Goal: Transaction & Acquisition: Book appointment/travel/reservation

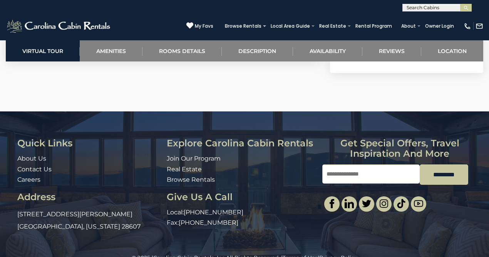
scroll to position [1772, 0]
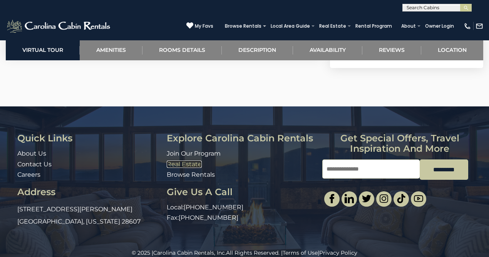
click at [194, 161] on link "Real Estate" at bounding box center [184, 164] width 35 height 7
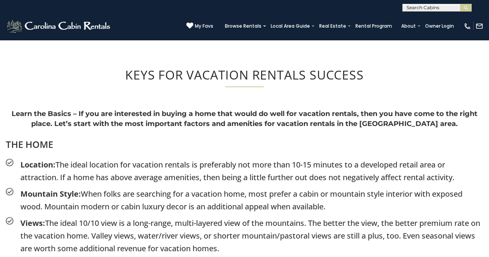
scroll to position [832, 0]
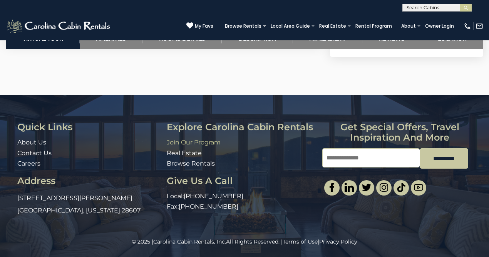
scroll to position [1772, 0]
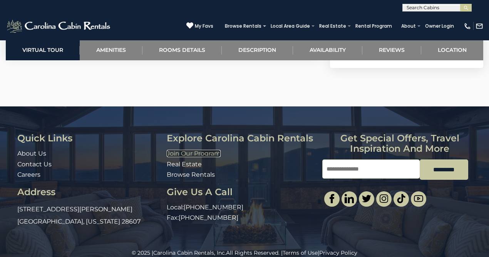
click at [206, 150] on link "Join Our Program" at bounding box center [194, 153] width 54 height 7
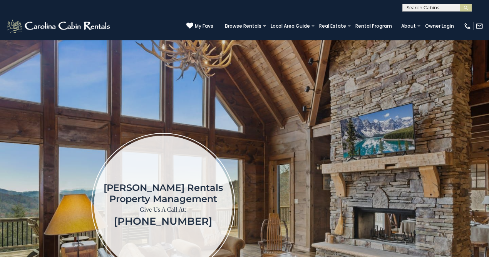
scroll to position [18, 0]
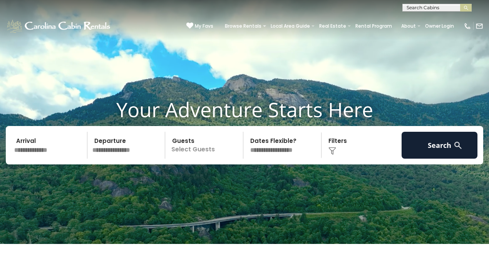
click at [45, 150] on input "text" at bounding box center [50, 145] width 76 height 27
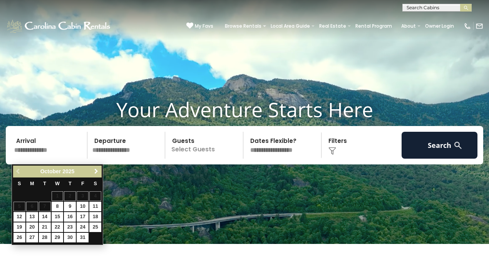
click at [94, 174] on span "Next" at bounding box center [96, 172] width 6 height 6
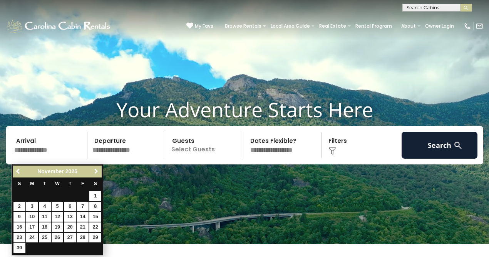
click at [94, 174] on span "Next" at bounding box center [96, 172] width 6 height 6
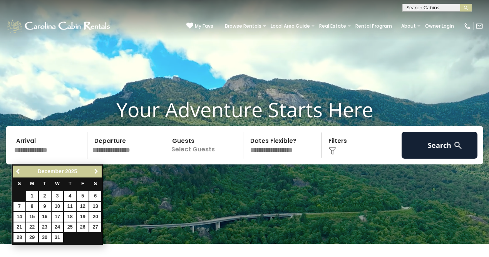
click at [94, 174] on span "Next" at bounding box center [96, 172] width 6 height 6
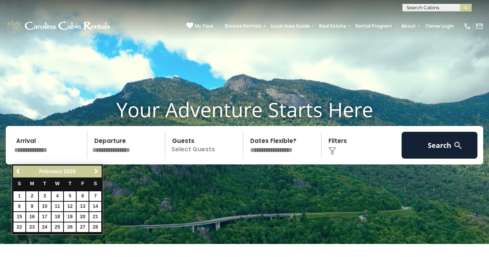
click at [94, 174] on span "Next" at bounding box center [96, 172] width 6 height 6
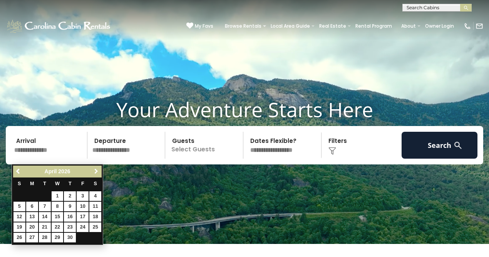
click at [94, 174] on span "Next" at bounding box center [96, 172] width 6 height 6
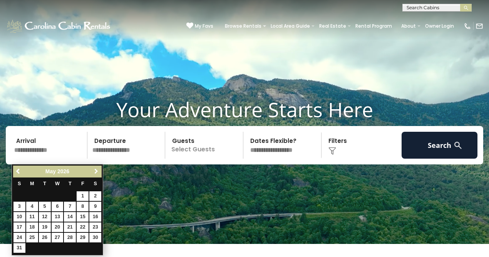
click at [94, 174] on span "Next" at bounding box center [96, 172] width 6 height 6
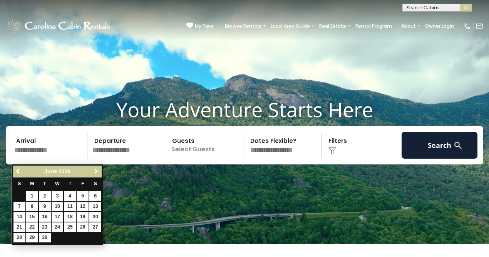
click at [94, 174] on span "Next" at bounding box center [96, 172] width 6 height 6
click at [69, 228] on link "23" at bounding box center [70, 228] width 12 height 10
type input "*******"
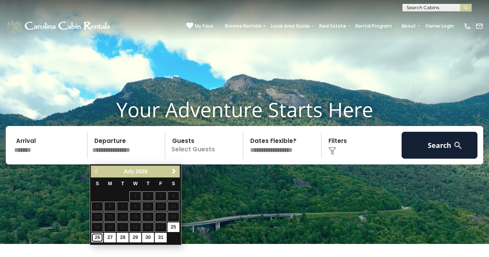
click at [97, 238] on link "26" at bounding box center [97, 238] width 12 height 10
type input "*******"
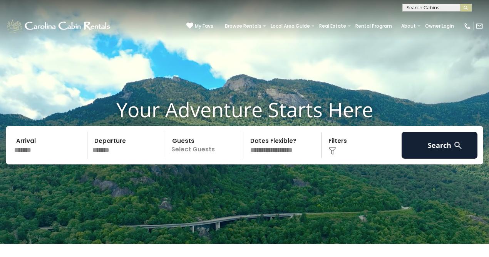
click at [204, 156] on p "Select Guests" at bounding box center [204, 145] width 75 height 27
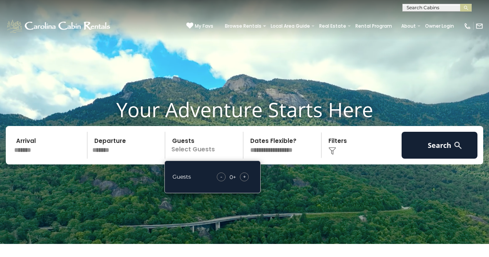
click at [247, 182] on div "+" at bounding box center [244, 177] width 9 height 9
click at [225, 182] on div "-" at bounding box center [222, 177] width 9 height 9
click at [221, 182] on div "-" at bounding box center [222, 177] width 9 height 9
click at [244, 181] on span "+" at bounding box center [244, 177] width 3 height 8
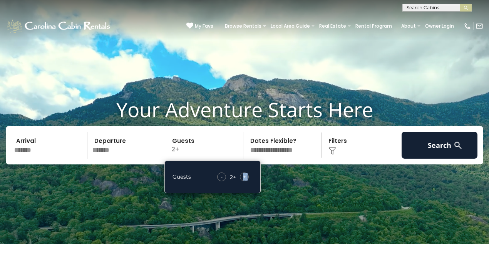
click at [244, 181] on span "+" at bounding box center [244, 177] width 3 height 8
click at [243, 181] on span "+" at bounding box center [244, 177] width 3 height 8
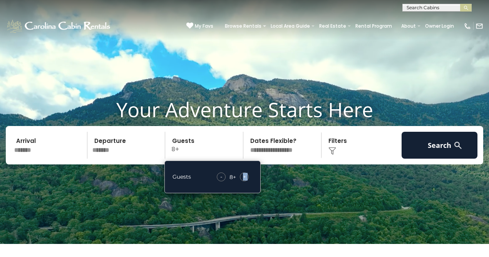
click at [243, 181] on span "+" at bounding box center [244, 177] width 3 height 8
click at [221, 182] on div "-" at bounding box center [219, 177] width 9 height 9
click at [220, 181] on span "-" at bounding box center [219, 177] width 2 height 8
click at [219, 182] on div "-" at bounding box center [221, 177] width 9 height 9
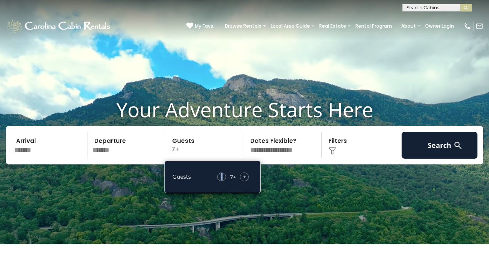
click at [219, 182] on div "-" at bounding box center [221, 177] width 9 height 9
click at [218, 182] on div "- 5 + +" at bounding box center [232, 177] width 39 height 9
click at [276, 157] on select "**********" at bounding box center [282, 145] width 75 height 27
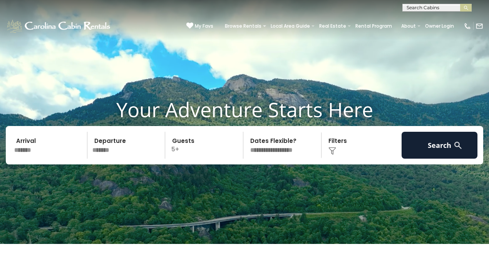
click at [332, 154] on img at bounding box center [332, 151] width 8 height 8
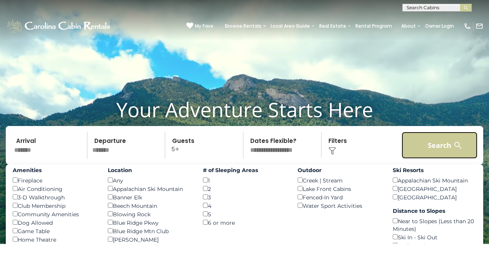
click at [447, 152] on button "Search" at bounding box center [439, 145] width 76 height 27
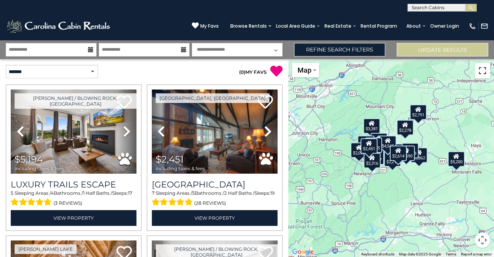
click at [481, 76] on button "Toggle fullscreen view" at bounding box center [482, 70] width 15 height 15
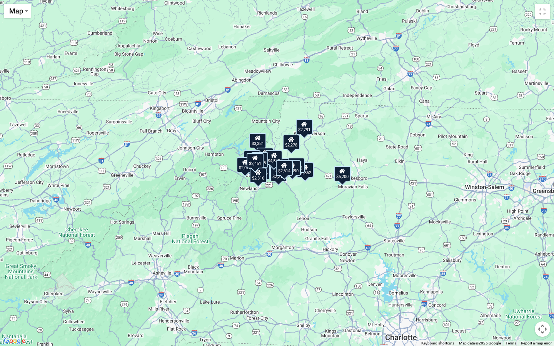
click at [494, 257] on button "Map camera controls" at bounding box center [542, 329] width 15 height 15
click at [494, 257] on button "Zoom in" at bounding box center [523, 290] width 15 height 15
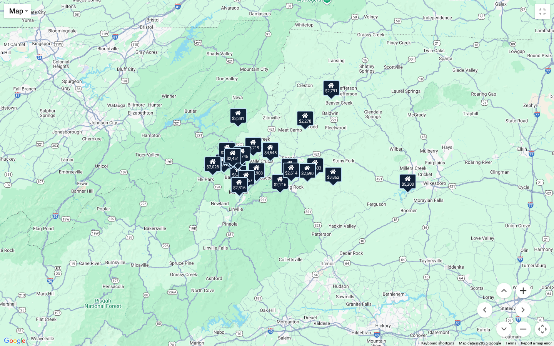
click at [494, 257] on button "Zoom in" at bounding box center [523, 290] width 15 height 15
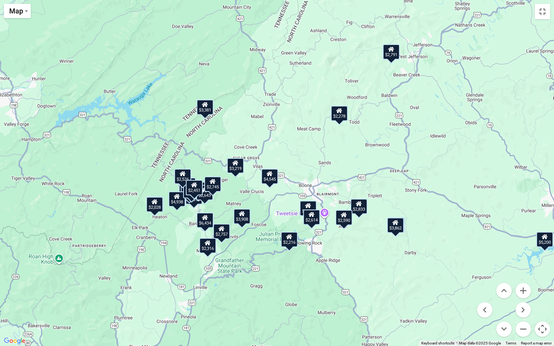
drag, startPoint x: 392, startPoint y: 271, endPoint x: 408, endPoint y: 306, distance: 38.8
click at [408, 257] on div "$5,194 $2,451 $5,200 $3,862 $3,416 $2,961 $3,908 $3,013 $6,434 $3,749 $2,791 $1…" at bounding box center [277, 173] width 554 height 346
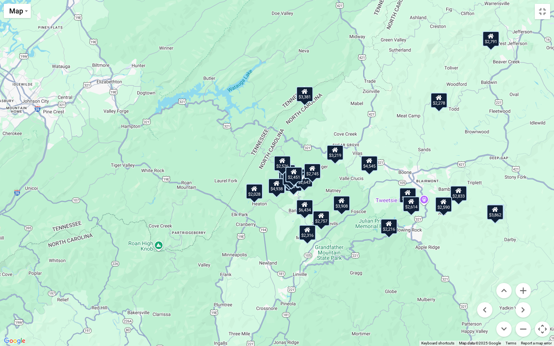
drag, startPoint x: 359, startPoint y: 257, endPoint x: 462, endPoint y: 245, distance: 103.8
click at [459, 245] on div "$5,194 $2,451 $5,200 $3,862 $3,416 $2,961 $3,908 $3,013 $6,434 $3,749 $2,791 $1…" at bounding box center [277, 173] width 554 height 346
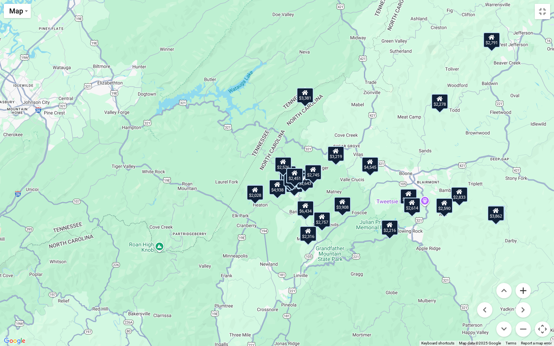
click at [494, 257] on button "Zoom in" at bounding box center [523, 290] width 15 height 15
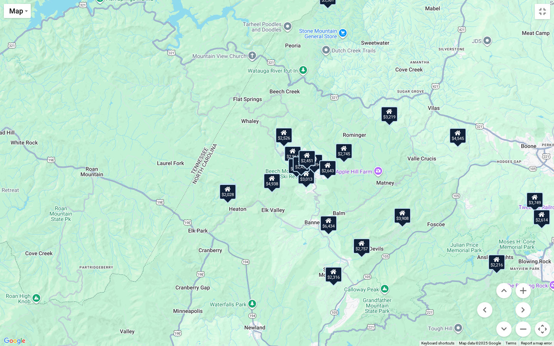
drag, startPoint x: 438, startPoint y: 247, endPoint x: 431, endPoint y: 218, distance: 30.1
click at [431, 219] on div "$5,194 $2,451 $5,200 $3,862 $3,416 $2,961 $3,908 $3,013 $6,434 $3,749 $2,791 $1…" at bounding box center [277, 173] width 554 height 346
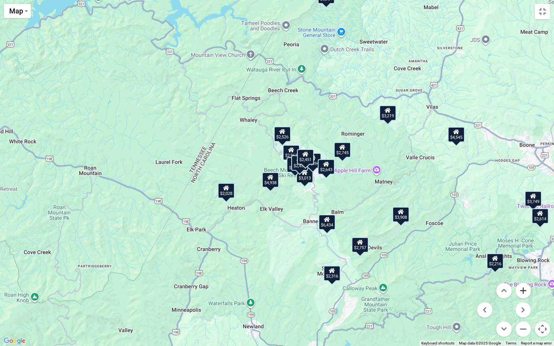
click at [494, 257] on button "Zoom in" at bounding box center [523, 290] width 15 height 15
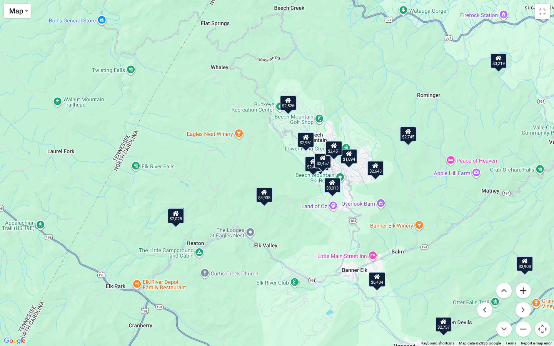
click at [494, 257] on button "Zoom in" at bounding box center [523, 290] width 15 height 15
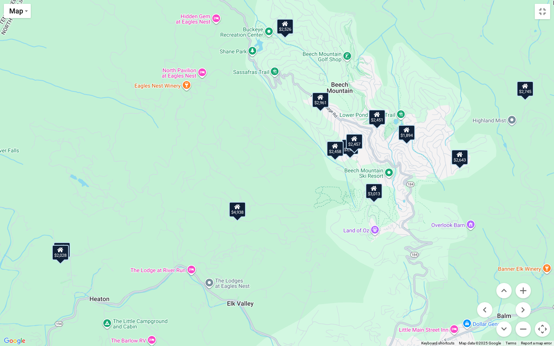
drag, startPoint x: 419, startPoint y: 254, endPoint x: 374, endPoint y: 234, distance: 49.0
click at [377, 235] on div "$5,194 $2,451 $5,200 $3,862 $3,416 $2,961 $3,908 $3,013 $6,434 $3,749 $2,791 $1…" at bounding box center [277, 173] width 554 height 346
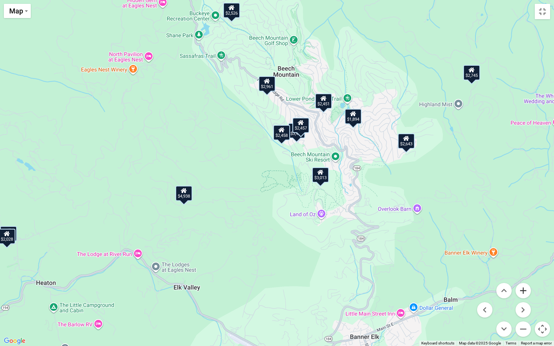
click at [494, 257] on button "Zoom in" at bounding box center [523, 290] width 15 height 15
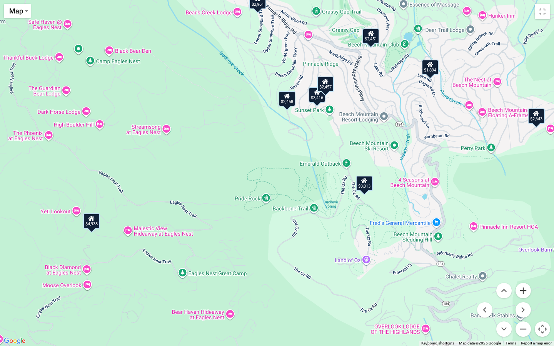
click at [494, 257] on button "Zoom in" at bounding box center [523, 290] width 15 height 15
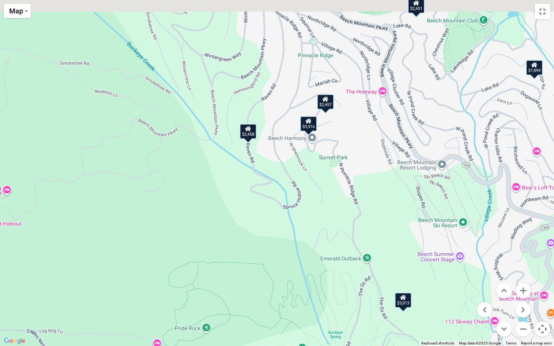
drag, startPoint x: 404, startPoint y: 230, endPoint x: 351, endPoint y: 346, distance: 127.2
click at [352, 257] on div "$5,194 $2,451 $5,200 $3,862 $3,416 $2,961 $3,908 $3,013 $6,434 $3,749 $2,791 $1…" at bounding box center [277, 173] width 554 height 346
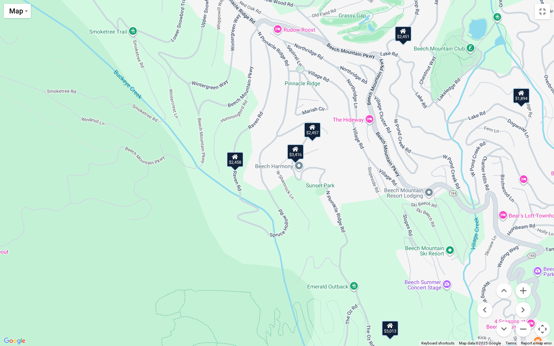
click at [234, 164] on div "$2,458" at bounding box center [235, 159] width 17 height 15
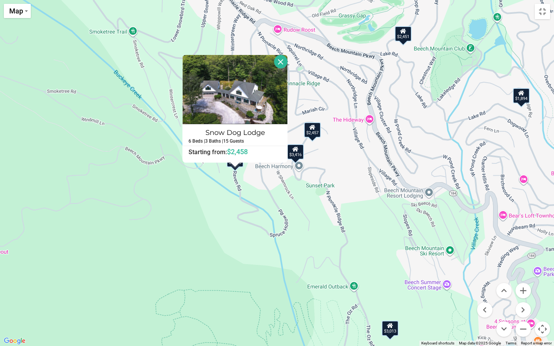
click at [302, 151] on div "$3,416" at bounding box center [295, 151] width 17 height 15
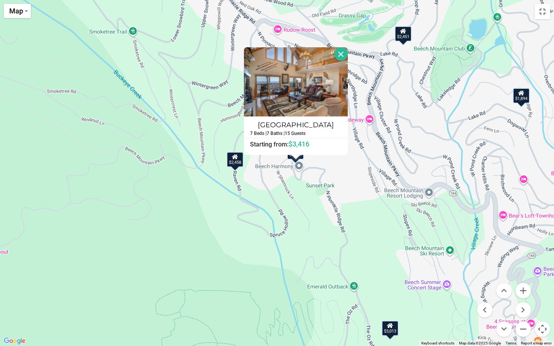
click at [350, 166] on div "$5,194 $2,451 $5,200 $3,862 $3,416 $2,961 $3,908 $3,013 $6,434 $3,749 $2,791 $1…" at bounding box center [277, 173] width 554 height 346
click at [340, 54] on button "Close" at bounding box center [340, 53] width 13 height 13
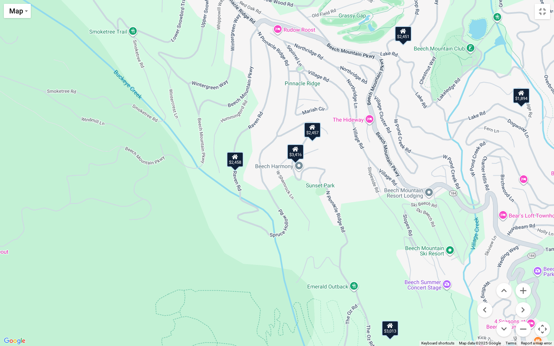
click at [314, 132] on div "$2,457" at bounding box center [312, 129] width 17 height 15
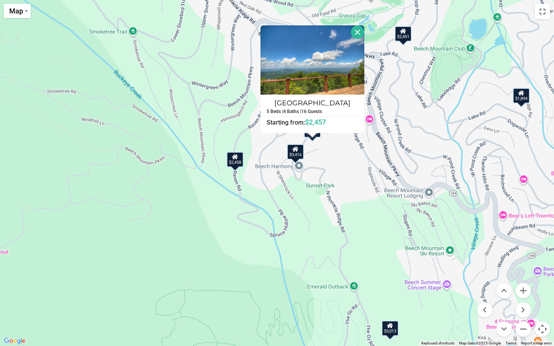
click at [237, 163] on div "$2,458" at bounding box center [235, 159] width 17 height 15
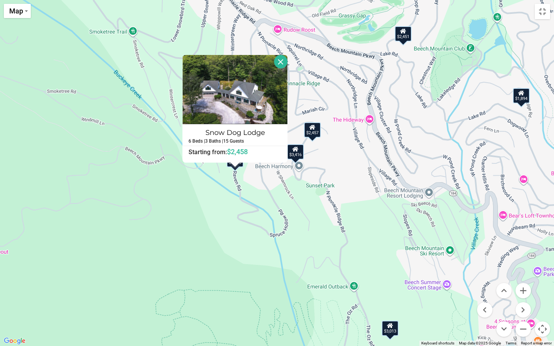
click at [299, 152] on div "$3,416" at bounding box center [295, 151] width 17 height 15
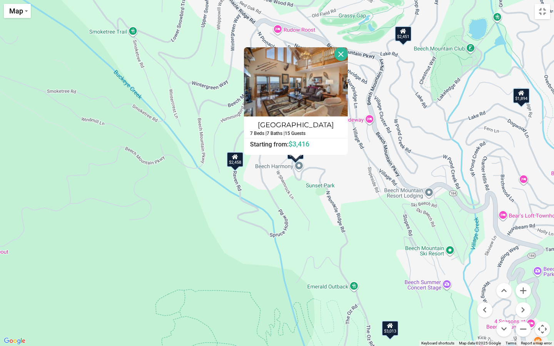
click at [342, 186] on div "$5,194 $2,451 $5,200 $3,862 $3,416 $2,961 $3,908 $3,013 $6,434 $3,749 $2,791 $1…" at bounding box center [277, 173] width 554 height 346
click at [344, 52] on button "Close" at bounding box center [340, 53] width 13 height 13
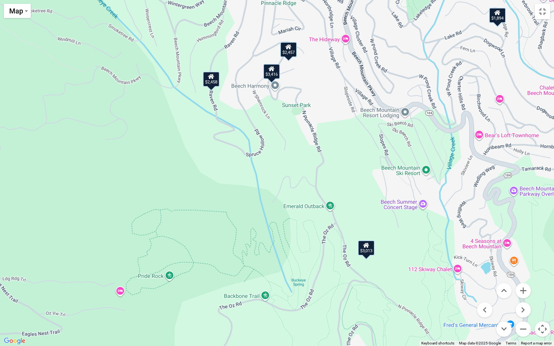
drag, startPoint x: 372, startPoint y: 238, endPoint x: 349, endPoint y: 158, distance: 83.0
click at [349, 158] on div "$5,194 $2,451 $5,200 $3,862 $3,416 $2,961 $3,908 $3,013 $6,434 $3,749 $2,791 $1…" at bounding box center [277, 173] width 554 height 346
click at [368, 250] on div "$3,013" at bounding box center [366, 247] width 17 height 15
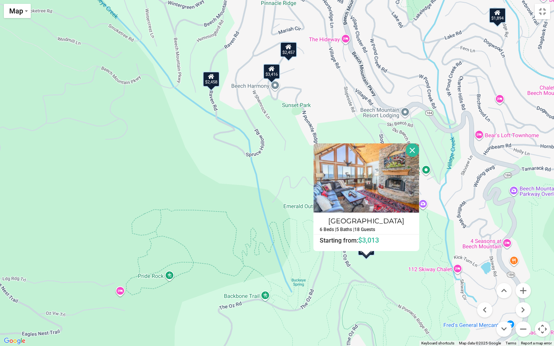
click at [494, 20] on div "$5,194 $2,451 $5,200 $3,862 $3,416 $2,961 $3,908 $3,013 $6,434 $3,749 $2,791 $1…" at bounding box center [277, 173] width 554 height 346
click at [494, 13] on button "Toggle fullscreen view" at bounding box center [542, 11] width 15 height 15
